Goal: Task Accomplishment & Management: Manage account settings

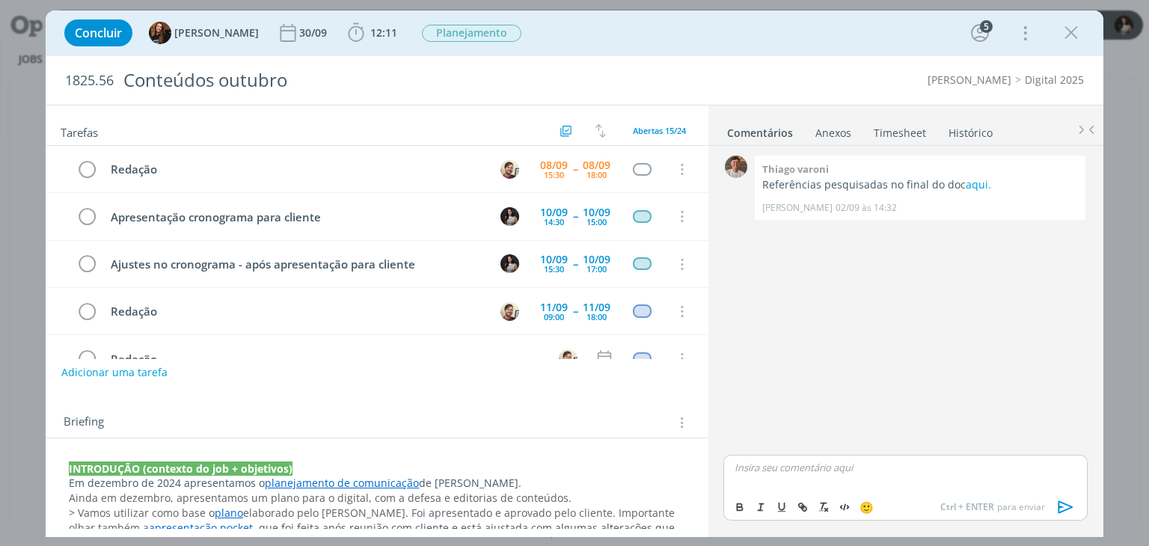
click at [909, 129] on link "Timesheet" at bounding box center [900, 130] width 54 height 22
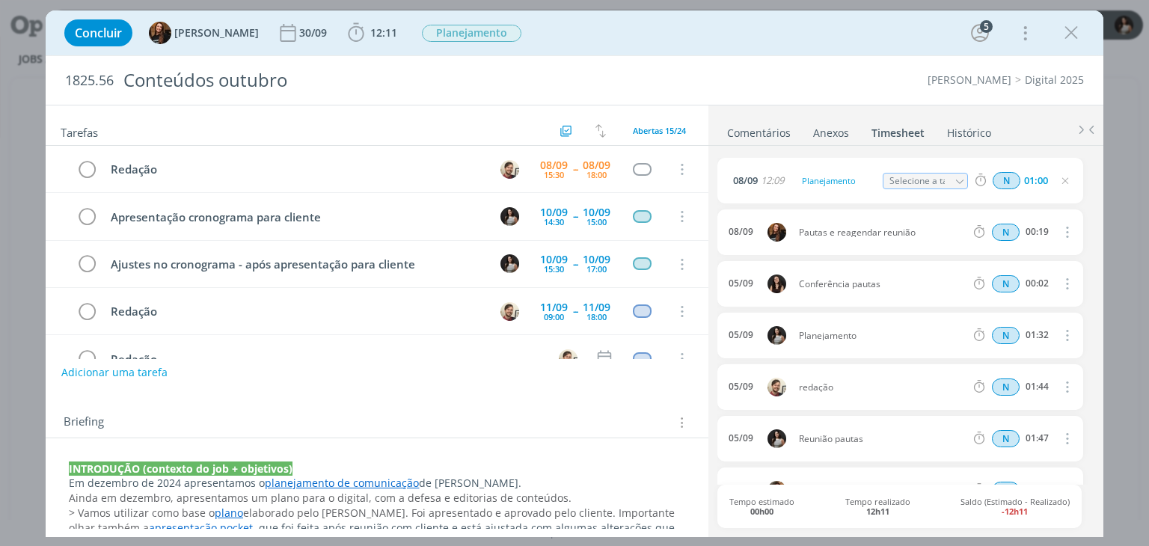
click at [1024, 131] on ul "Comentários Anexos 0 Timesheet Histórico" at bounding box center [906, 125] width 395 height 40
click at [772, 130] on link "Comentários" at bounding box center [758, 130] width 65 height 22
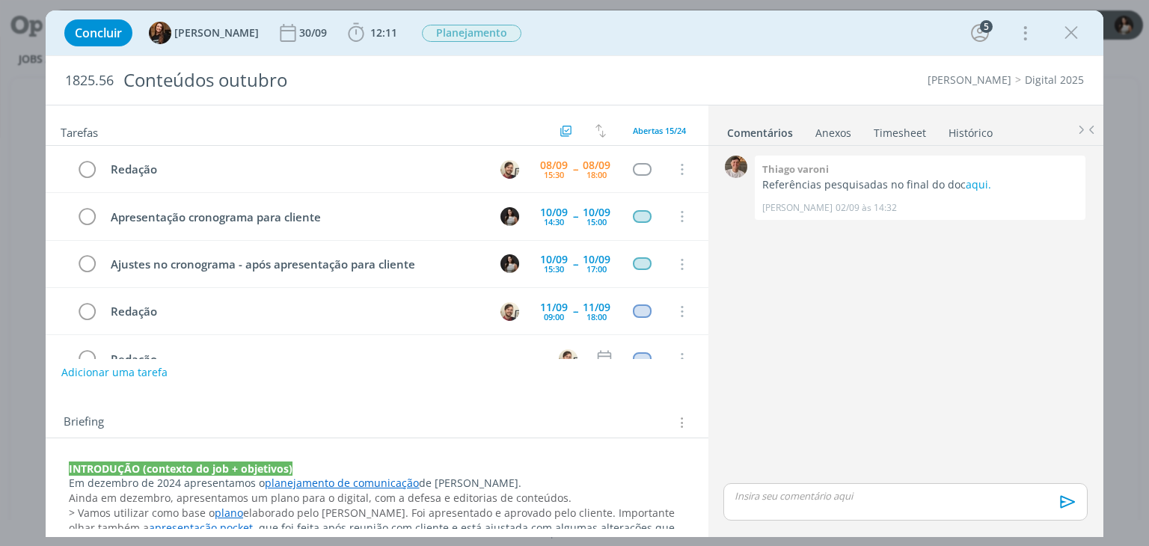
click at [836, 490] on p "dialog" at bounding box center [905, 495] width 340 height 13
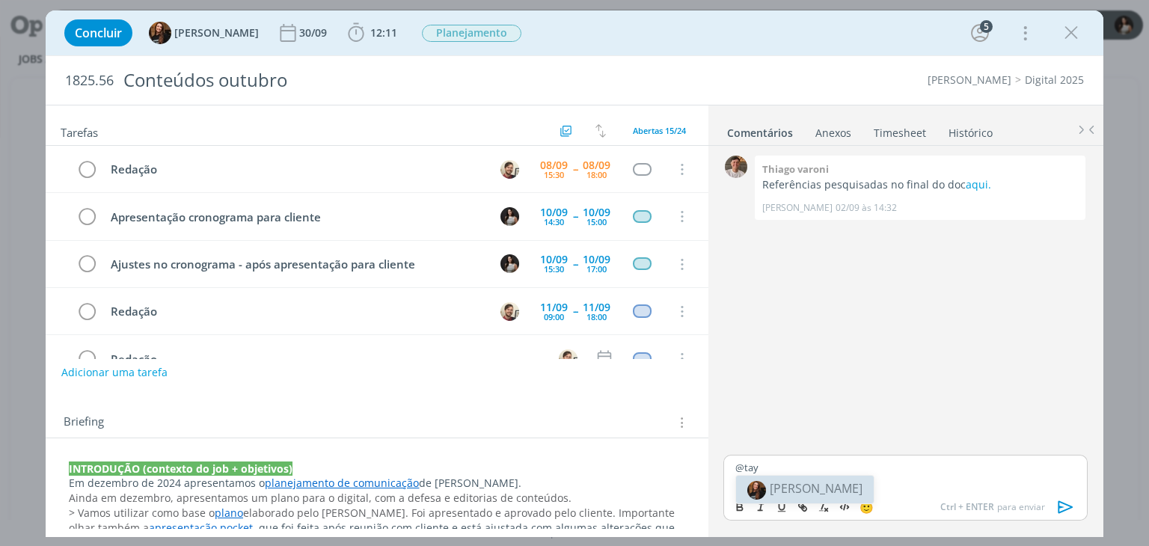
click at [836, 483] on span "[PERSON_NAME]" at bounding box center [816, 488] width 93 height 16
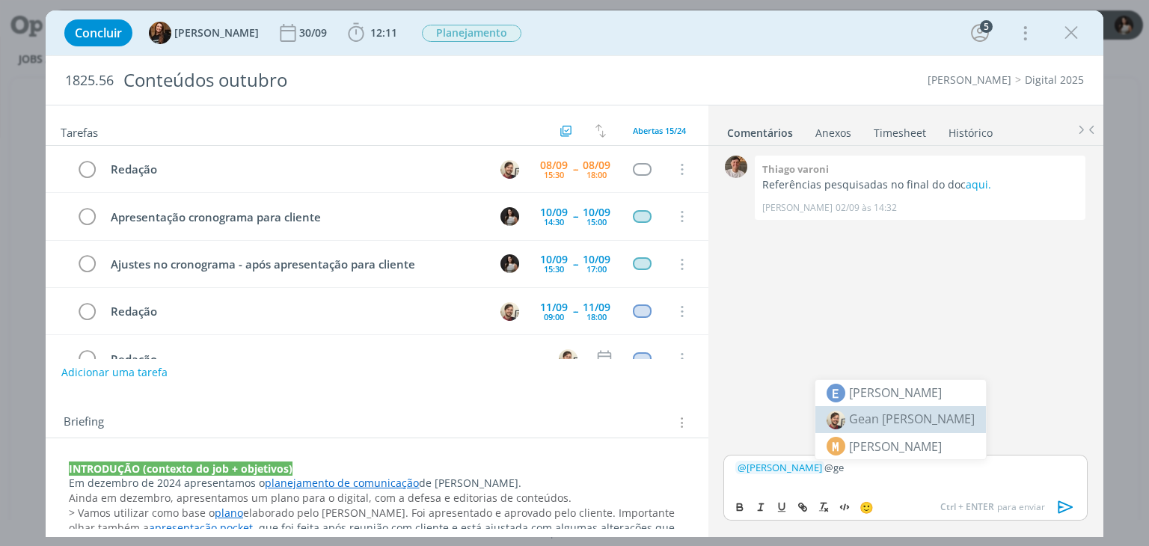
click at [887, 424] on span "Gean [PERSON_NAME]" at bounding box center [912, 419] width 126 height 16
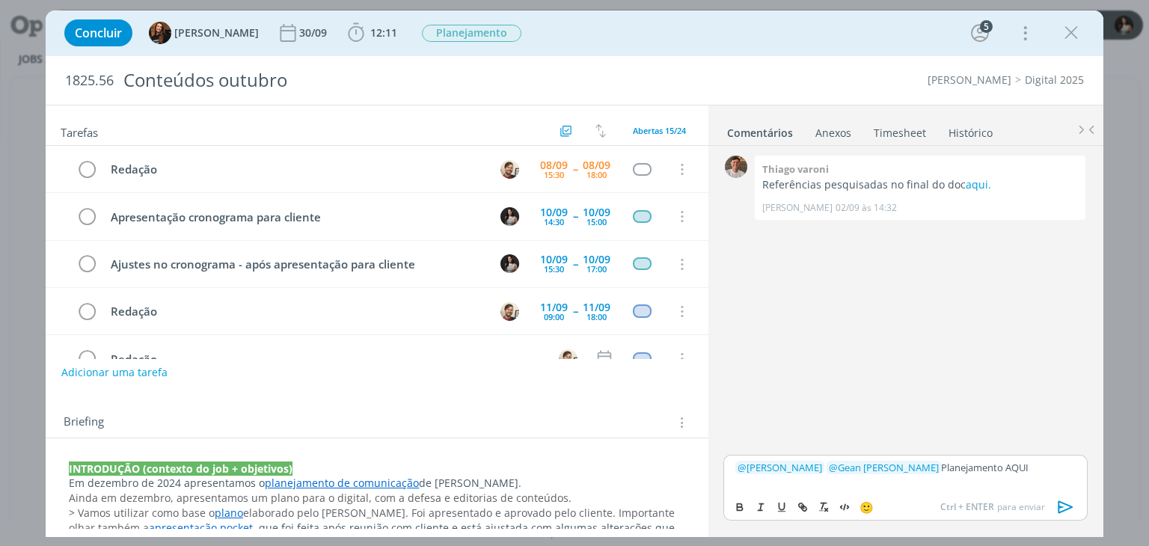
drag, startPoint x: 1009, startPoint y: 471, endPoint x: 974, endPoint y: 471, distance: 34.4
click at [974, 471] on p "﻿ @ Tayná Morsch ﻿ ﻿ @ Gean Paulo Naue ﻿ Planejamento AQUI" at bounding box center [905, 467] width 340 height 13
click at [741, 499] on button "dialog" at bounding box center [740, 507] width 21 height 18
click at [793, 504] on button "dialog" at bounding box center [803, 507] width 21 height 18
type input "AQUI"
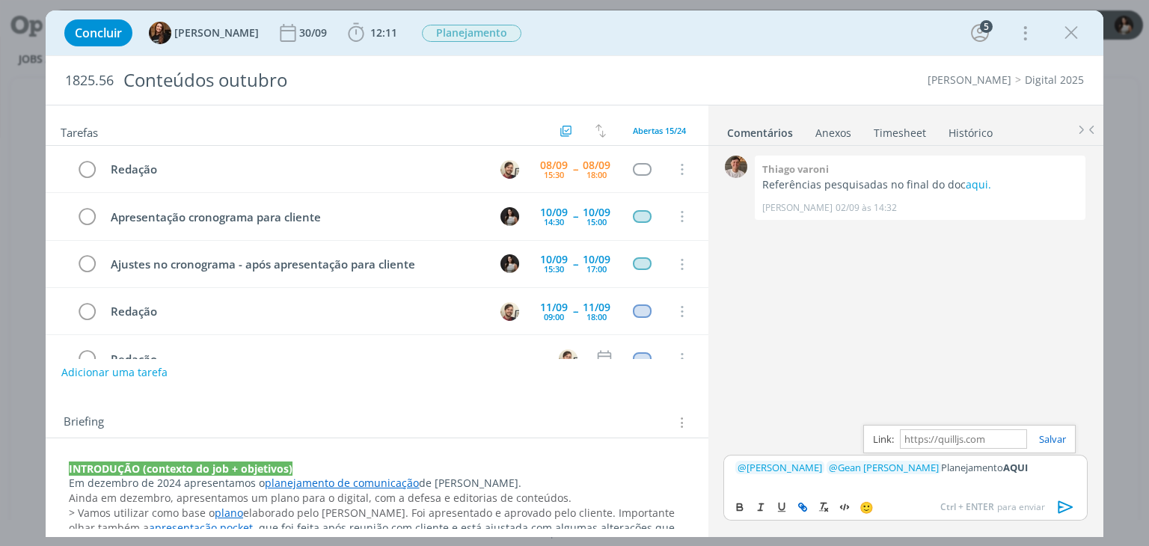
paste input "https://www.notion.so/sobe-ae/CORDIUS-1746b9eaef2d806592f0f0797f9d8452?source=c…"
type input "https://www.notion.so/sobe-ae/CORDIUS-1746b9eaef2d806592f0f0797f9d8452?source=c…"
click at [1047, 445] on link "dialog" at bounding box center [1046, 438] width 39 height 13
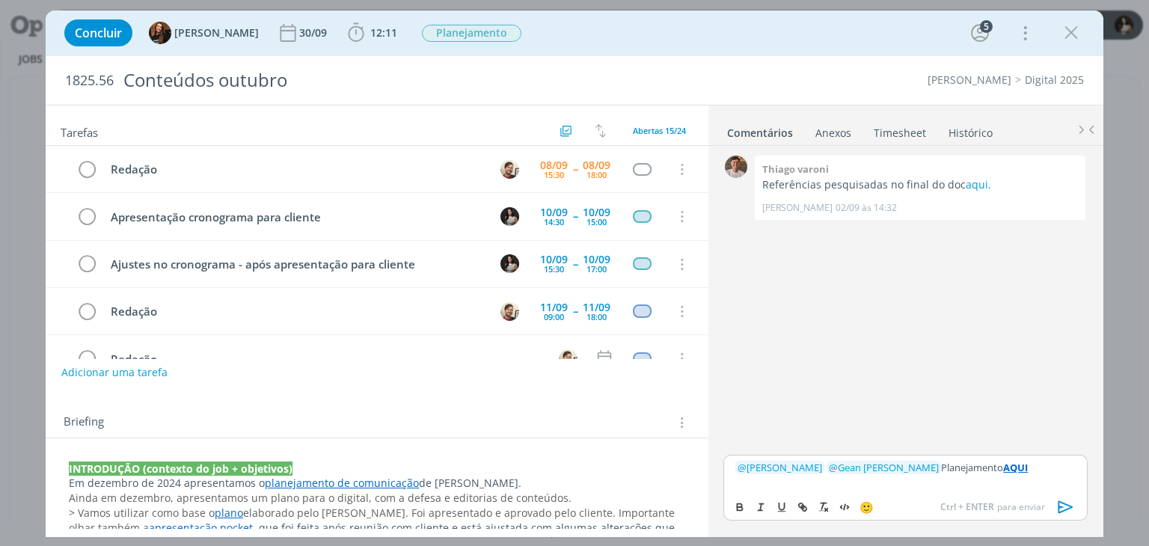
click at [1034, 462] on p "﻿ @ Tayná Morsch ﻿ ﻿ @ Gean Paulo Naue ﻿ Planejamento AQUI" at bounding box center [905, 467] width 340 height 13
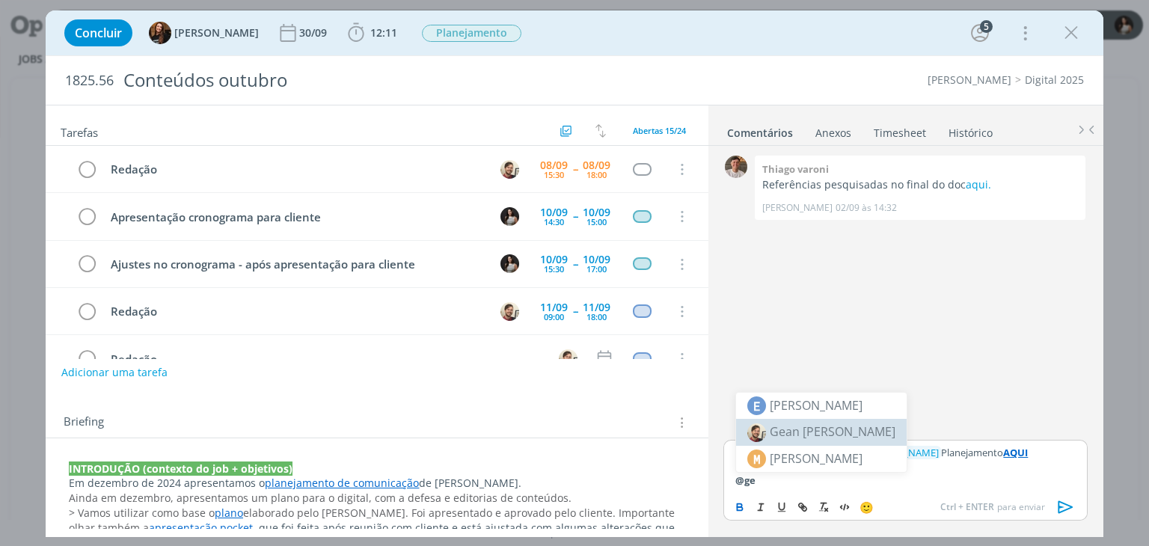
click at [886, 427] on body "Jobs Produção Mídia Notificações Central de Ajuda Área de Membros Implantação o…" at bounding box center [574, 273] width 1149 height 546
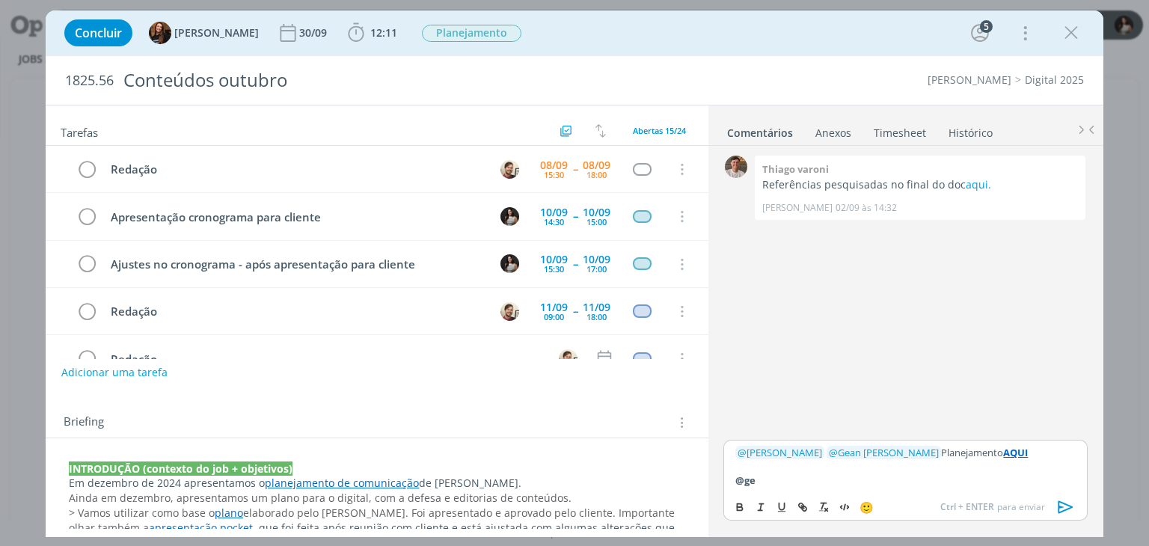
click at [811, 486] on p "@ge" at bounding box center [905, 480] width 340 height 13
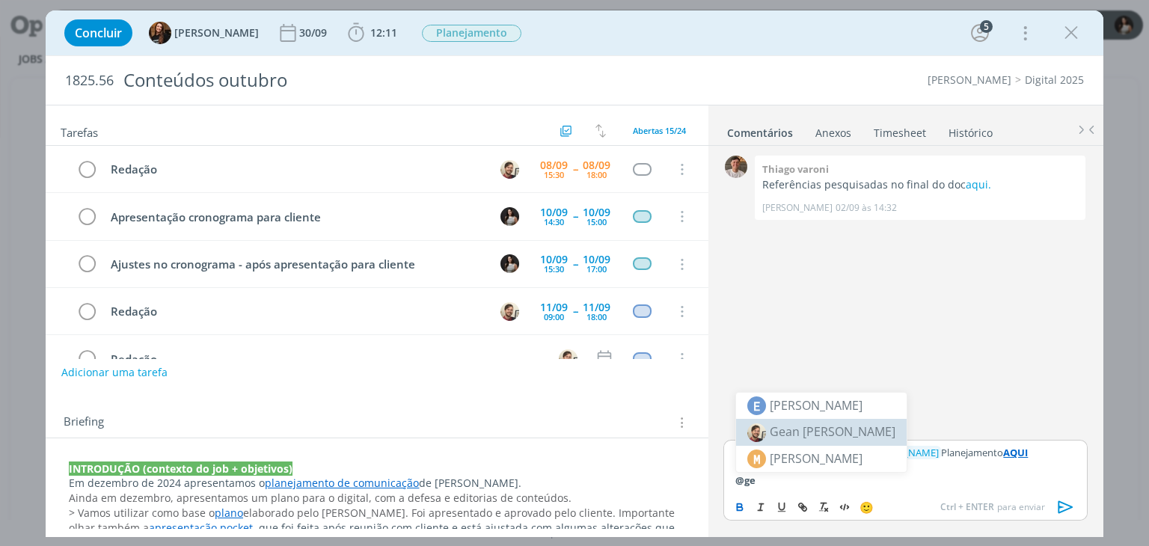
click at [823, 432] on span "Gean [PERSON_NAME]" at bounding box center [833, 431] width 126 height 16
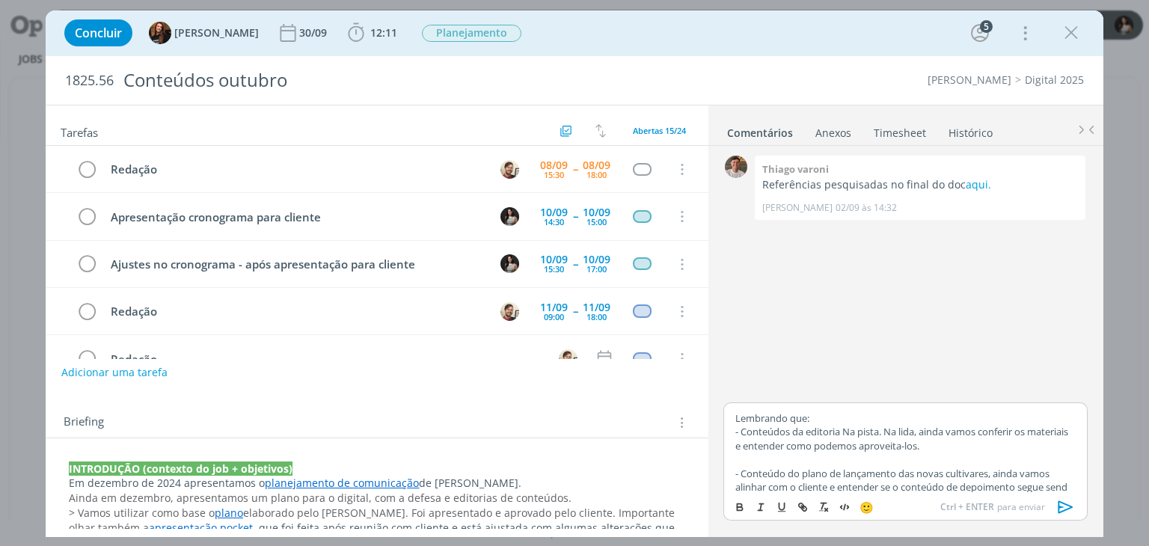
scroll to position [81, 0]
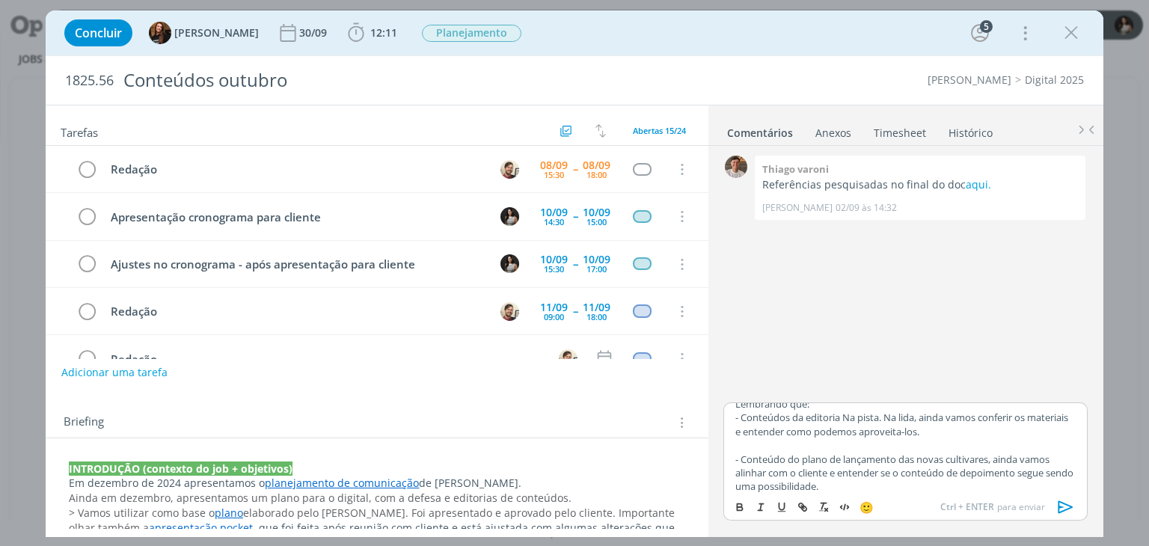
click at [1056, 505] on icon "dialog" at bounding box center [1066, 507] width 22 height 22
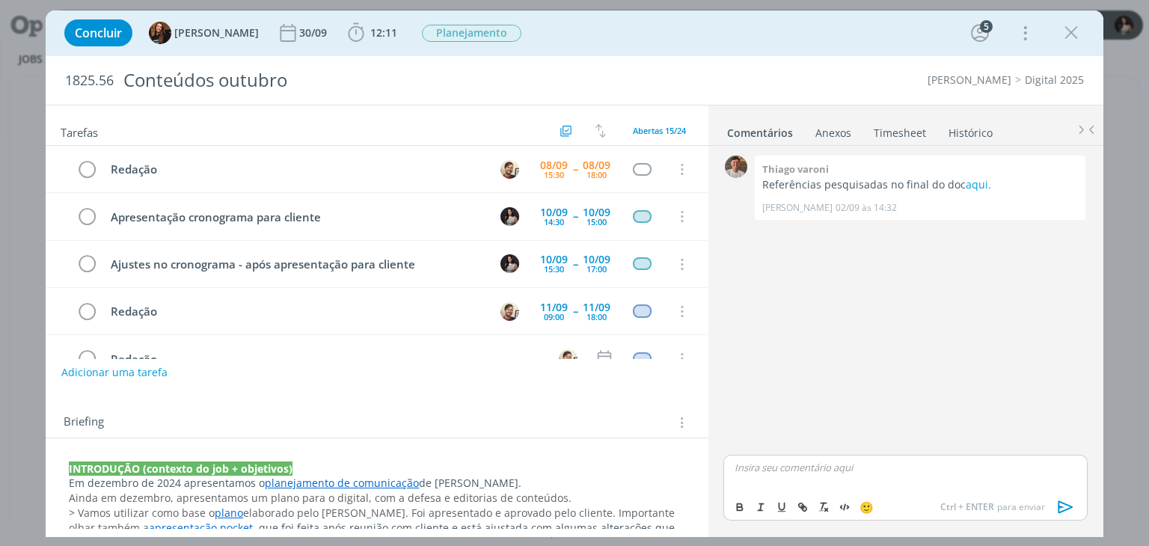
scroll to position [0, 0]
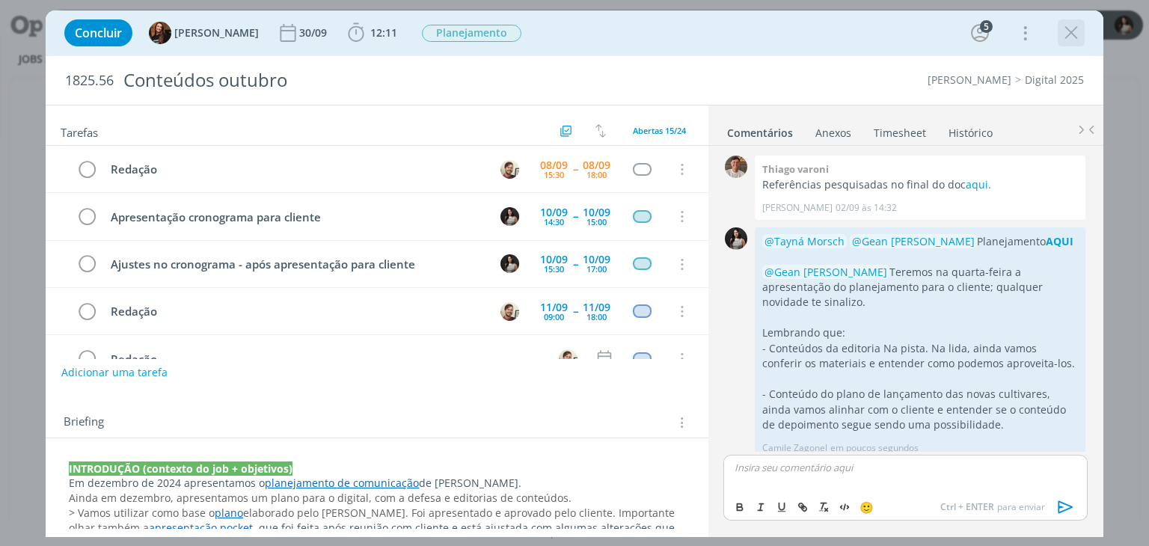
click at [1074, 40] on icon "dialog" at bounding box center [1071, 33] width 22 height 22
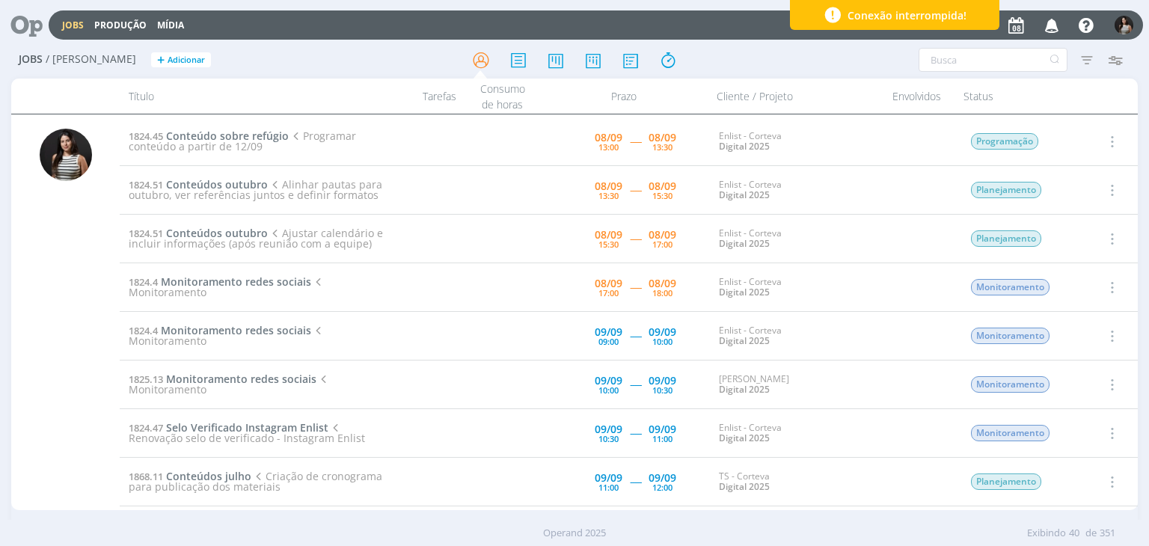
click at [1113, 138] on icon "button" at bounding box center [1111, 141] width 16 height 18
click at [1073, 236] on link "Iniciar timesheet" at bounding box center [1069, 239] width 118 height 24
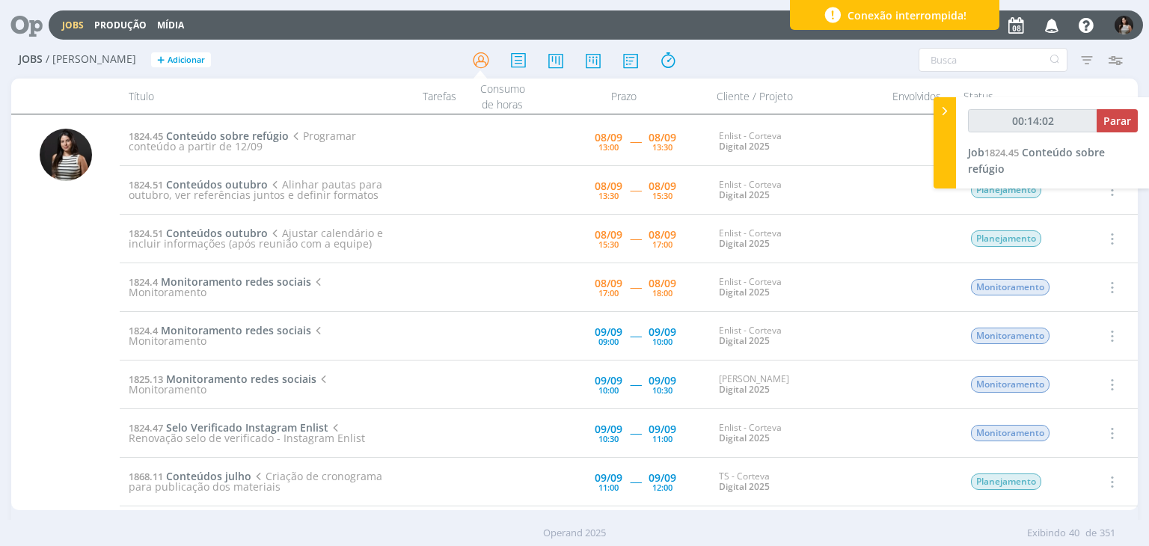
type input "00:14:03"
click at [1115, 120] on span "Parar" at bounding box center [1118, 121] width 28 height 14
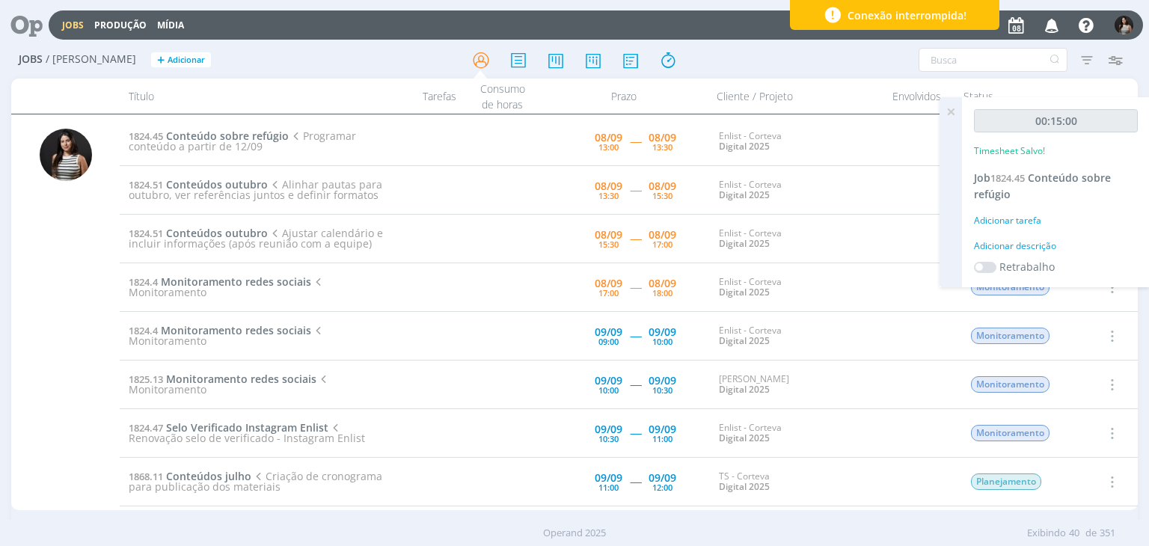
click at [956, 114] on icon at bounding box center [950, 111] width 27 height 29
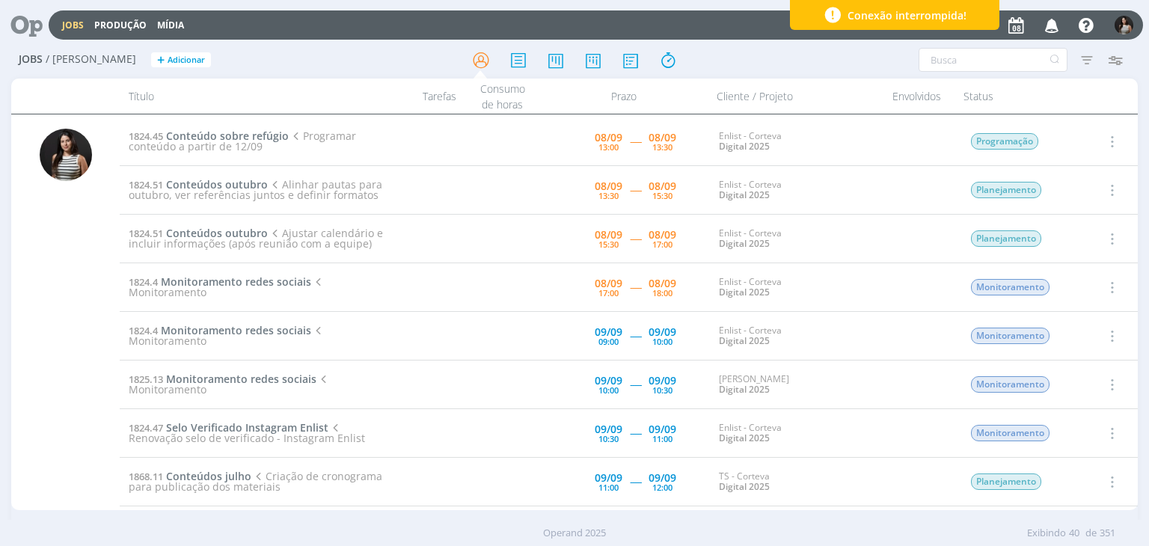
click at [1107, 135] on icon "button" at bounding box center [1111, 141] width 16 height 18
click at [1075, 183] on link "Concluir" at bounding box center [1069, 191] width 118 height 24
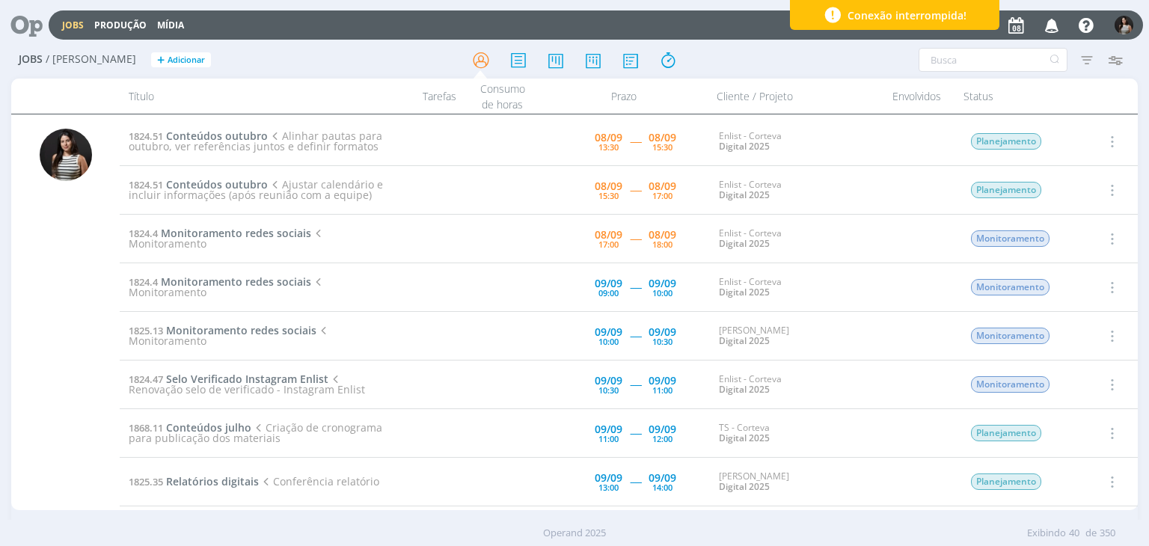
click at [1113, 141] on icon "button" at bounding box center [1111, 141] width 16 height 18
click at [1071, 241] on link "Iniciar timesheet" at bounding box center [1069, 239] width 118 height 24
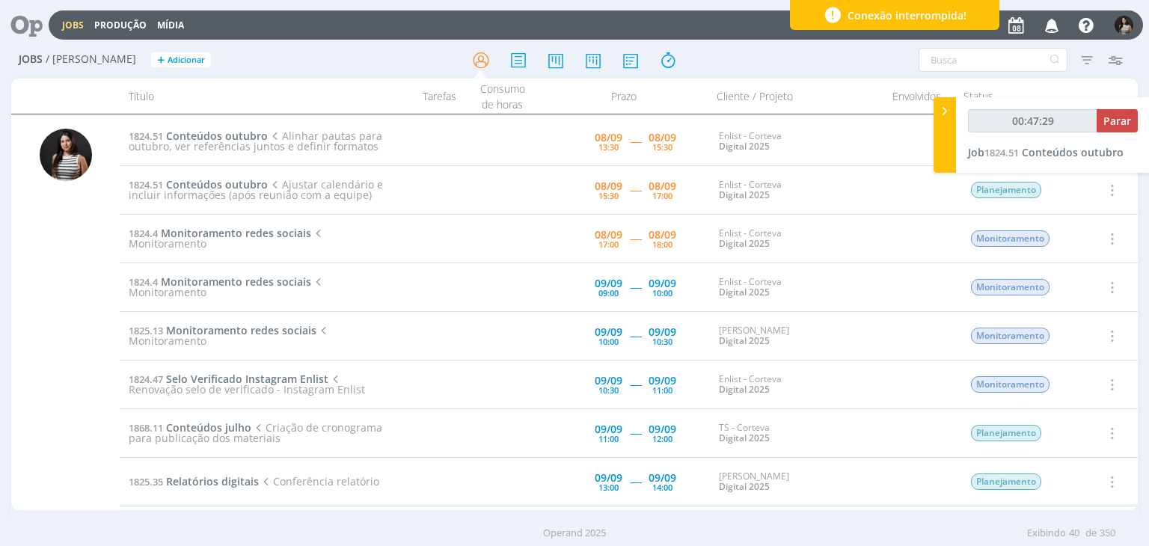
type input "00:48:48"
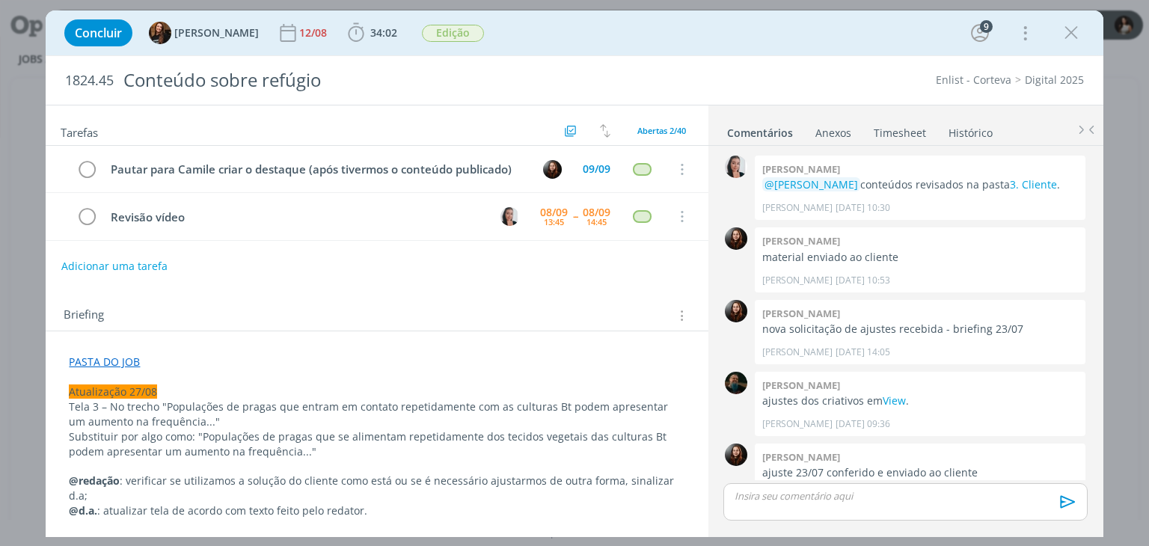
scroll to position [1446, 0]
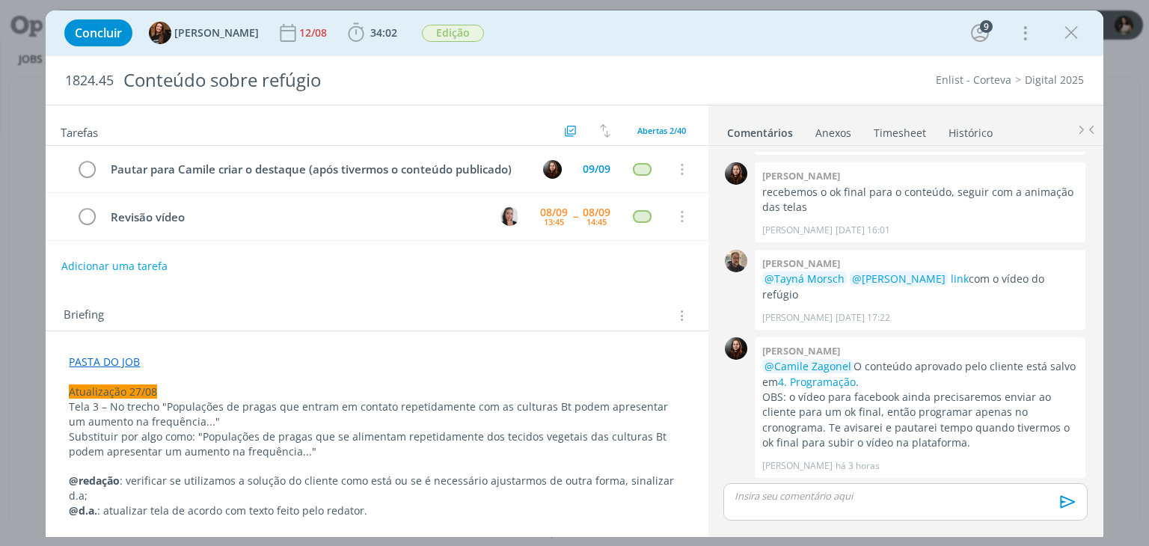
click at [906, 134] on link "Timesheet" at bounding box center [900, 130] width 54 height 22
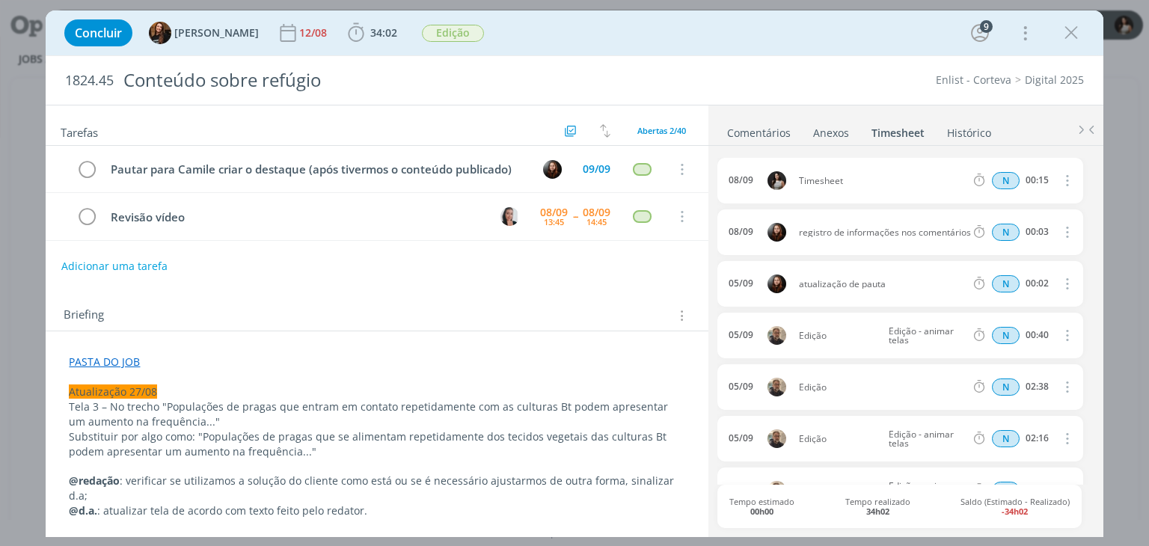
click at [1064, 177] on icon "dialog" at bounding box center [1066, 180] width 16 height 18
click at [1024, 227] on link "Editar" at bounding box center [1024, 230] width 118 height 24
drag, startPoint x: 856, startPoint y: 175, endPoint x: 766, endPoint y: 186, distance: 90.4
click at [766, 186] on div "[DATE] 13:29 Timesheet Selecione a tarefa N 00:15" at bounding box center [900, 181] width 365 height 46
click at [847, 152] on div "[DATE] 13:29 Atualização planejamento Selecione a tarefa N 00:15 [DATE] registr…" at bounding box center [906, 340] width 376 height 388
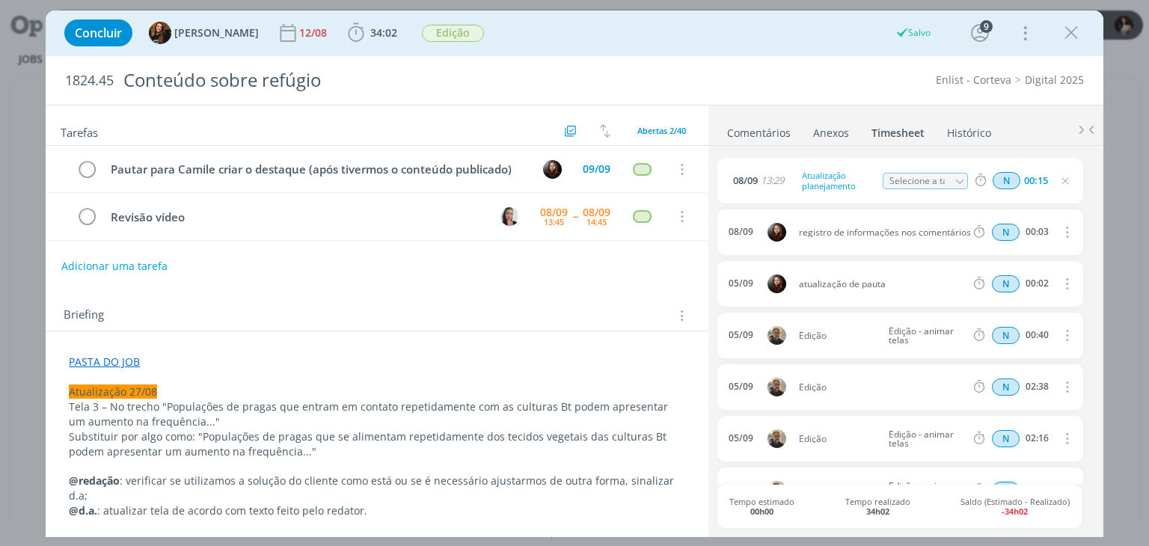
click at [771, 126] on link "Comentários" at bounding box center [758, 130] width 65 height 22
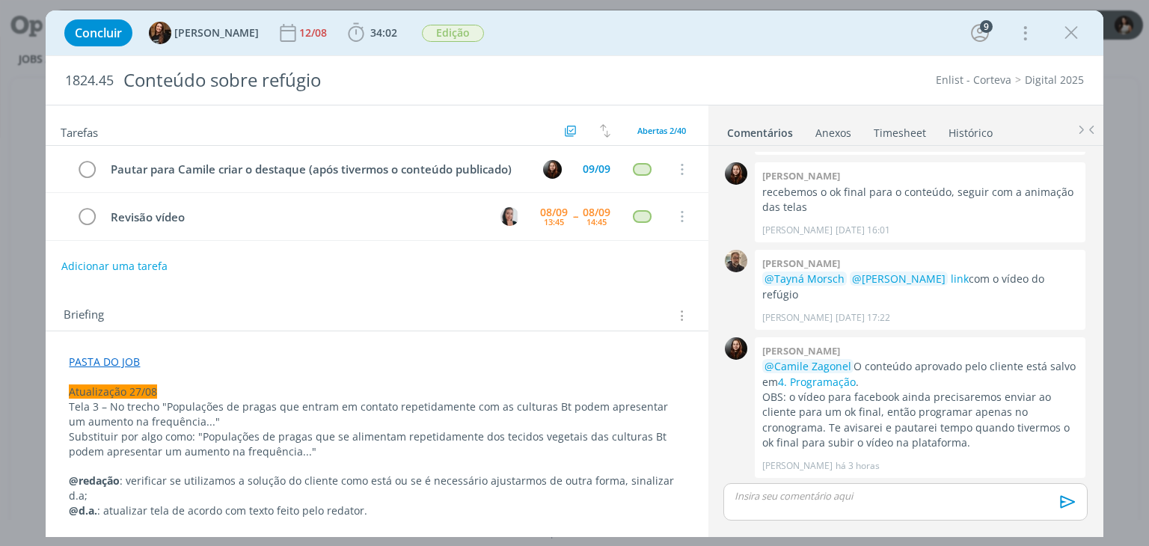
click at [798, 496] on p "dialog" at bounding box center [905, 495] width 340 height 13
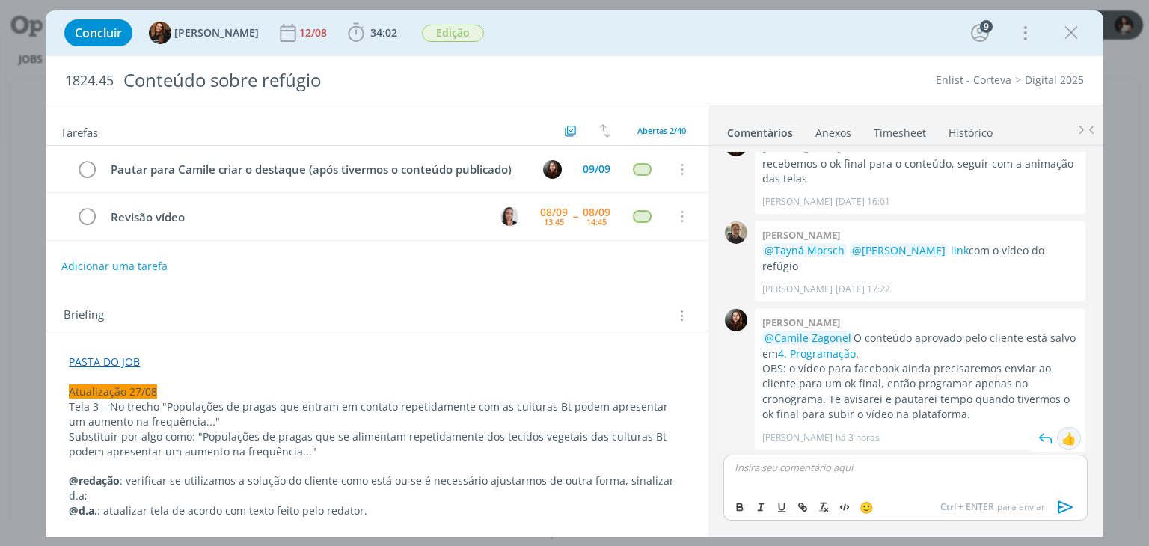
click at [1065, 441] on div "👍" at bounding box center [1069, 438] width 15 height 18
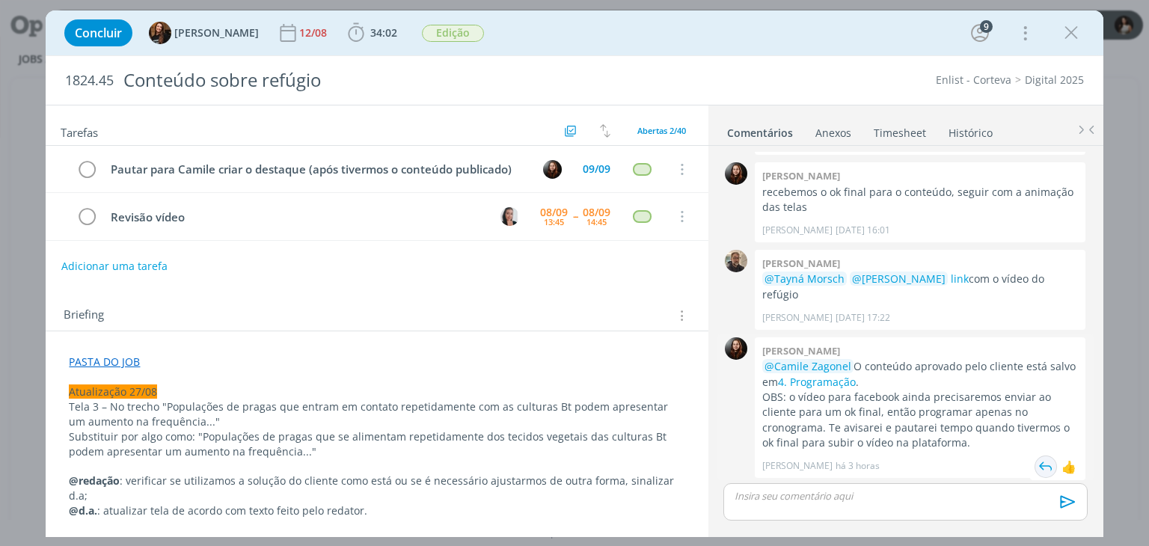
click at [1035, 465] on img "dialog" at bounding box center [1046, 467] width 22 height 22
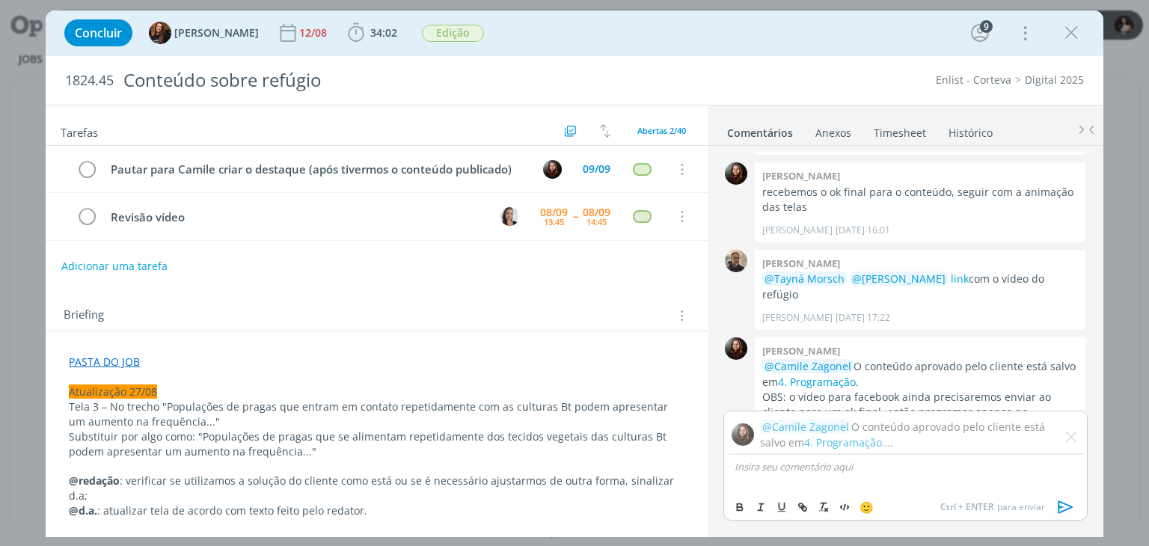
scroll to position [1516, 0]
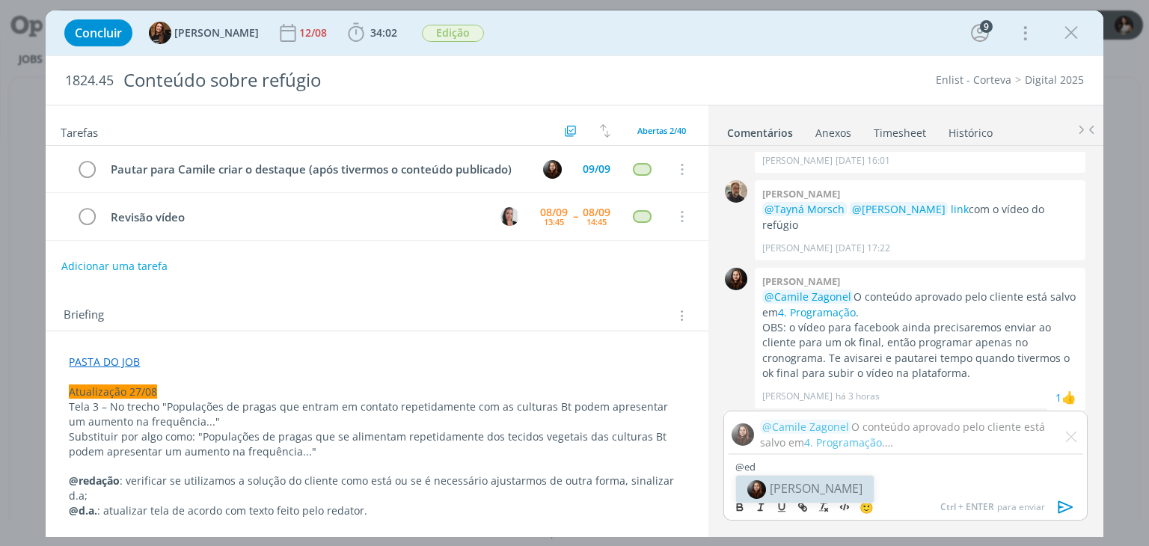
click at [778, 488] on span "[PERSON_NAME]" at bounding box center [816, 488] width 93 height 16
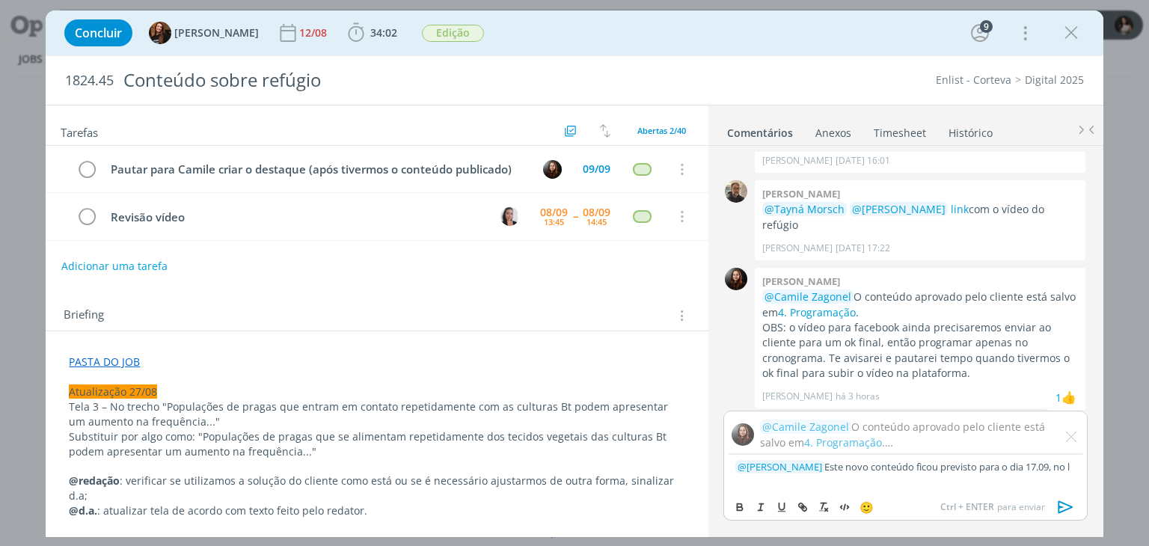
scroll to position [1517, 0]
click at [1071, 510] on icon "dialog" at bounding box center [1066, 507] width 22 height 22
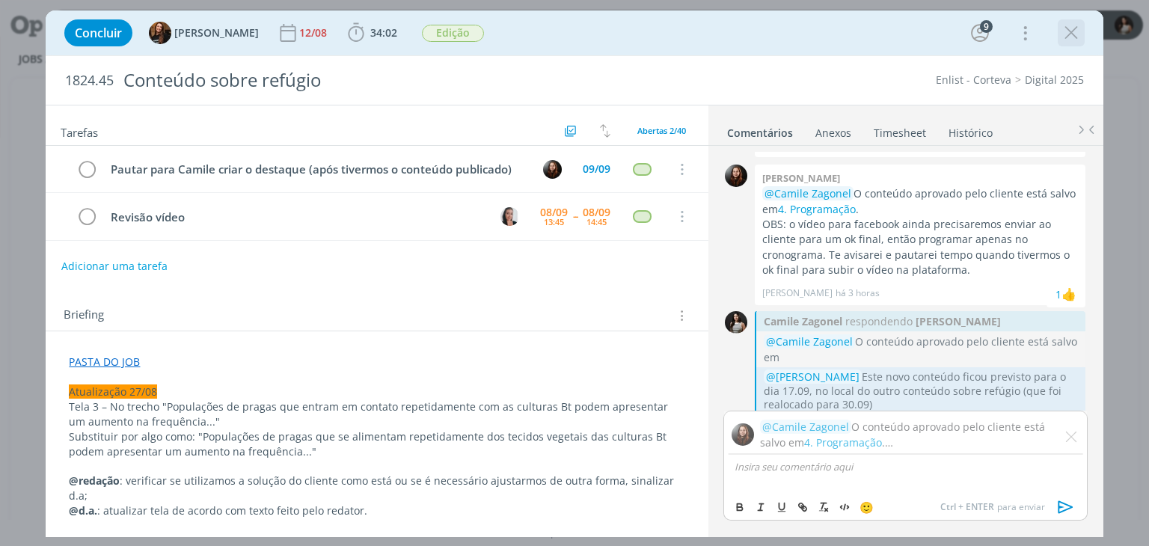
scroll to position [1609, 0]
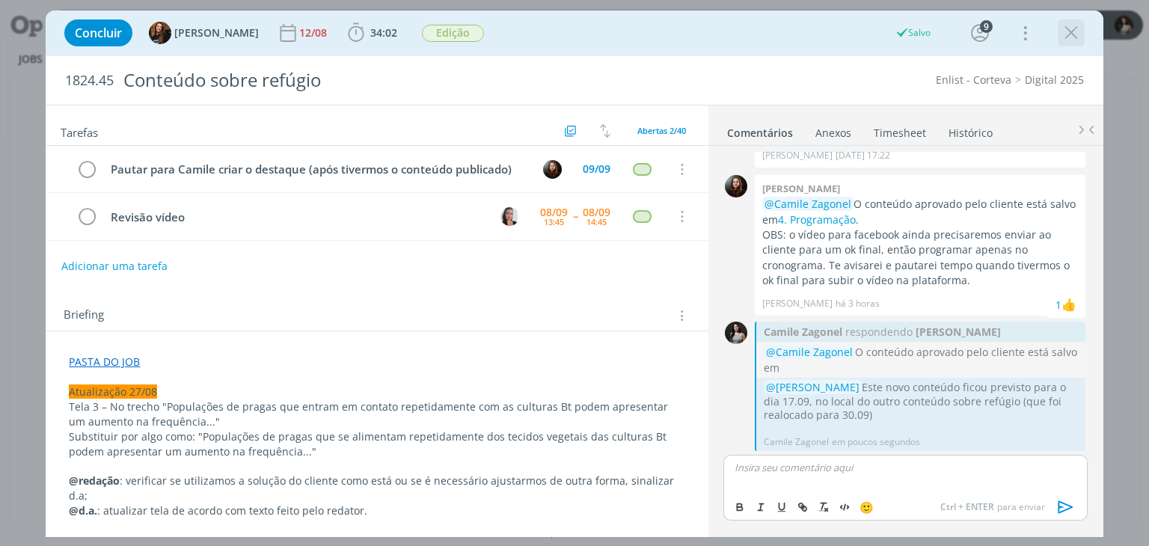
click at [1071, 36] on icon "dialog" at bounding box center [1071, 33] width 22 height 22
